Goal: Transaction & Acquisition: Purchase product/service

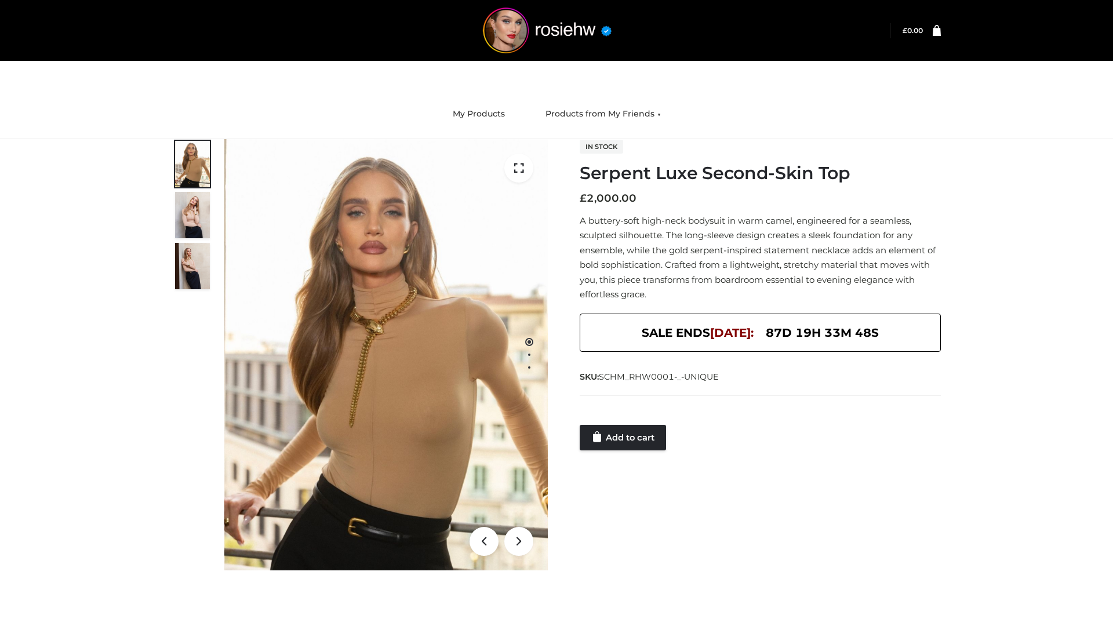
click at [624, 438] on link "Add to cart" at bounding box center [623, 438] width 86 height 26
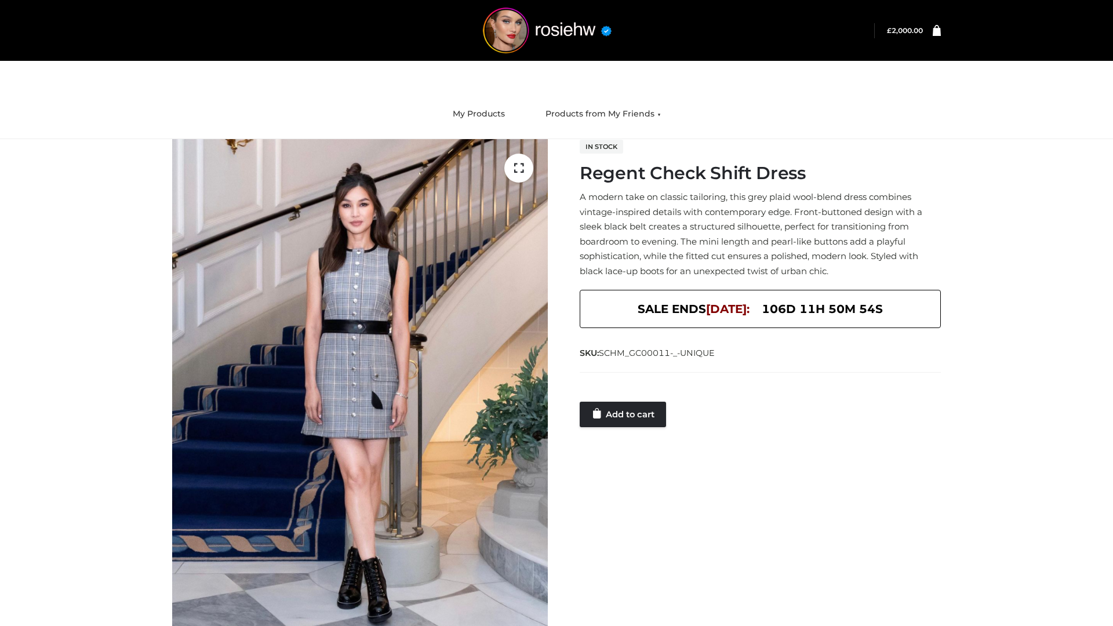
click at [624, 414] on link "Add to cart" at bounding box center [623, 415] width 86 height 26
